Goal: Task Accomplishment & Management: Manage account settings

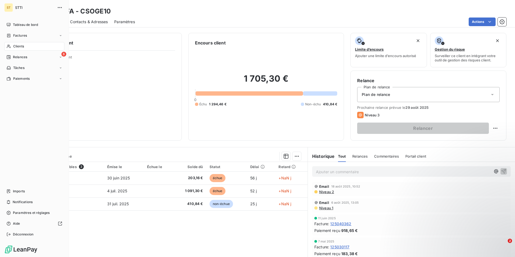
scroll to position [1, 0]
click at [20, 46] on span "Clients" at bounding box center [18, 46] width 11 height 5
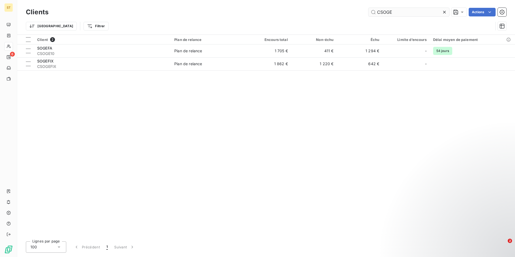
click at [403, 11] on input "CSOGE" at bounding box center [408, 12] width 81 height 9
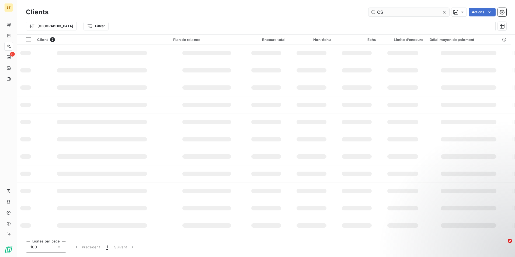
type input "C"
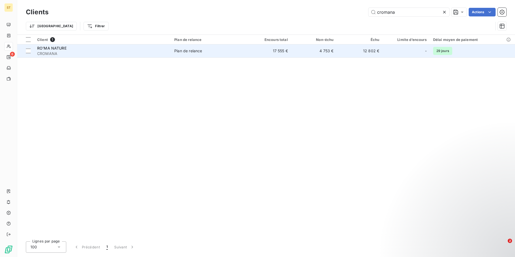
type input "cromana"
click at [48, 51] on span "CROMANA" at bounding box center [102, 53] width 131 height 5
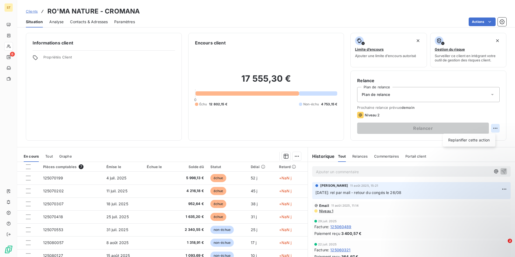
click at [493, 127] on html "ST 6 Clients RO'MA NATURE - CROMANA Situation Analyse Contacts & Adresses Param…" at bounding box center [257, 128] width 515 height 257
click at [475, 139] on div "Replanifier cette action" at bounding box center [469, 140] width 48 height 9
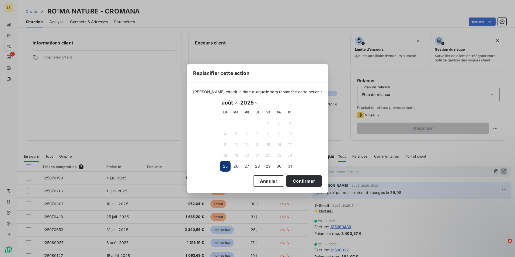
click at [236, 102] on select "janvier février mars avril mai juin juillet août septembre octobre novembre déc…" at bounding box center [229, 102] width 19 height 9
select select "8"
click at [220, 98] on select "janvier février mars avril mai juin juillet août septembre octobre novembre déc…" at bounding box center [229, 102] width 19 height 9
click at [226, 120] on button "1" at bounding box center [225, 123] width 11 height 11
click at [300, 181] on button "Confirmer" at bounding box center [304, 180] width 36 height 11
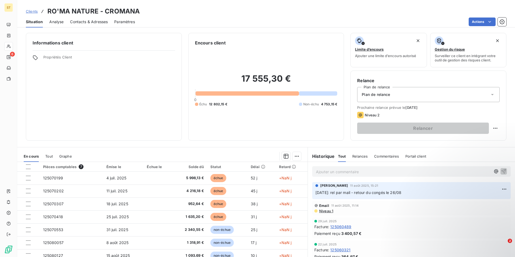
click at [348, 171] on p "Ajouter un commentaire ﻿" at bounding box center [403, 171] width 175 height 7
click at [502, 170] on icon "button" at bounding box center [503, 170] width 5 height 5
